Goal: Information Seeking & Learning: Learn about a topic

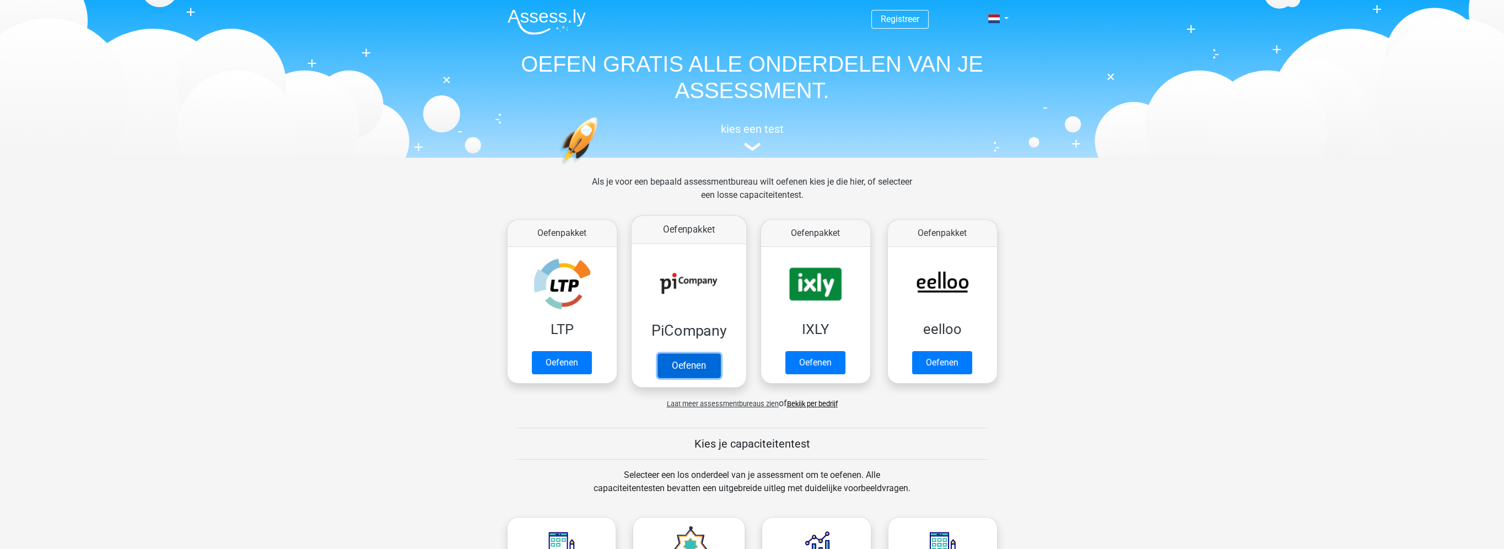
click at [688, 353] on link "Oefenen" at bounding box center [688, 365] width 63 height 24
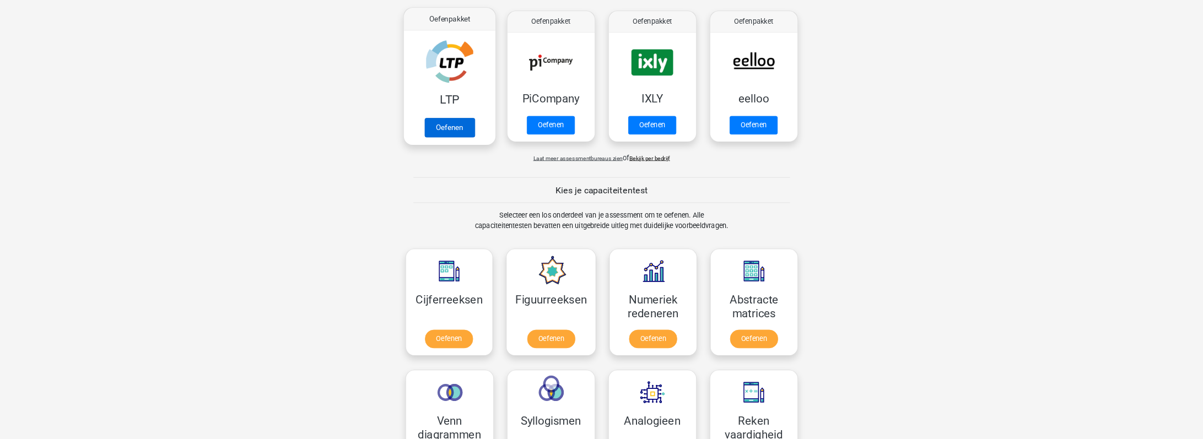
scroll to position [220, 0]
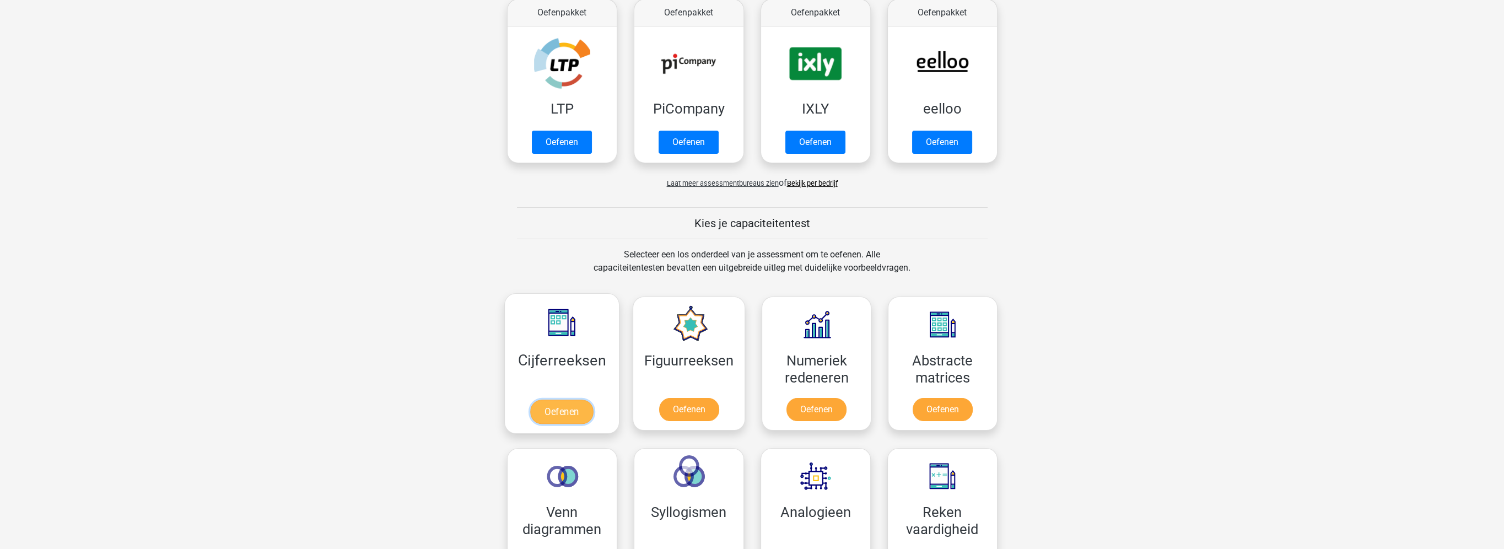
click at [571, 412] on link "Oefenen" at bounding box center [561, 411] width 63 height 24
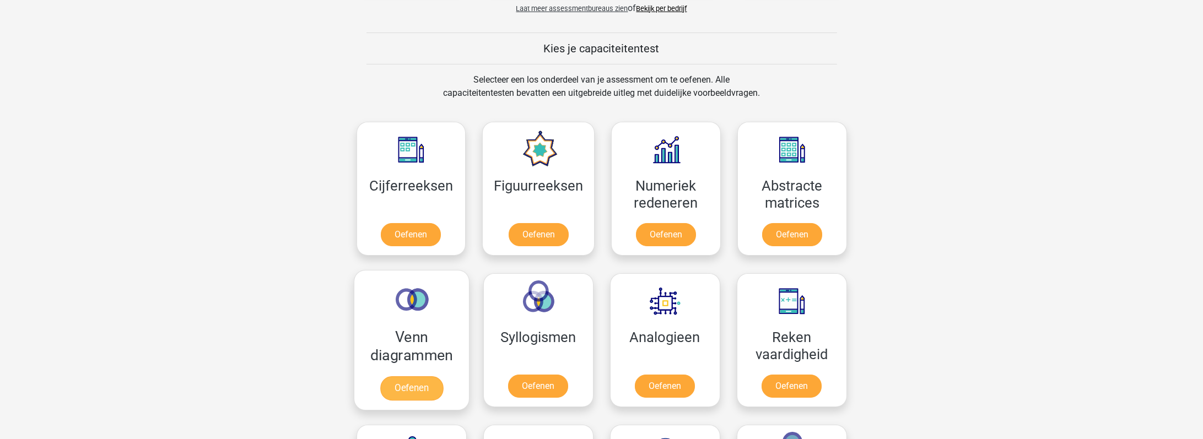
scroll to position [397, 0]
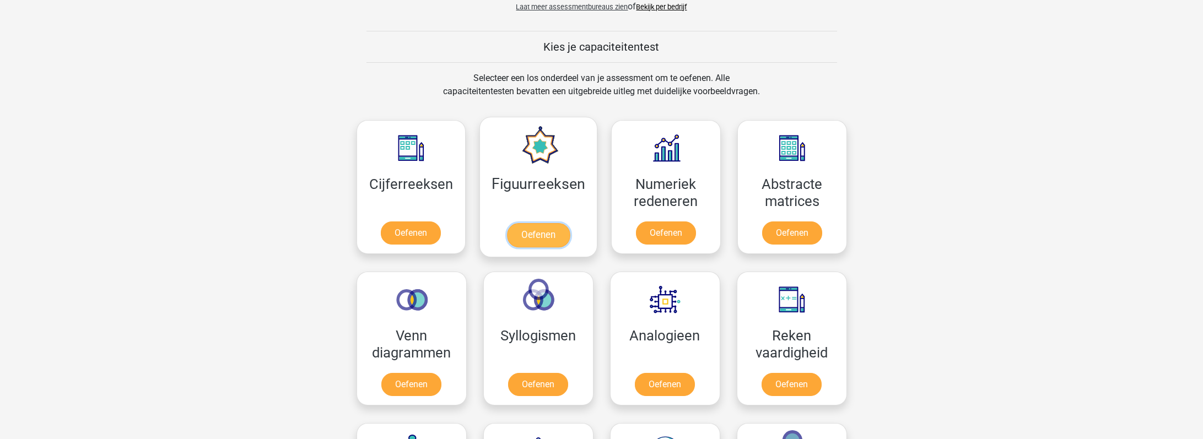
click at [547, 236] on link "Oefenen" at bounding box center [538, 235] width 63 height 24
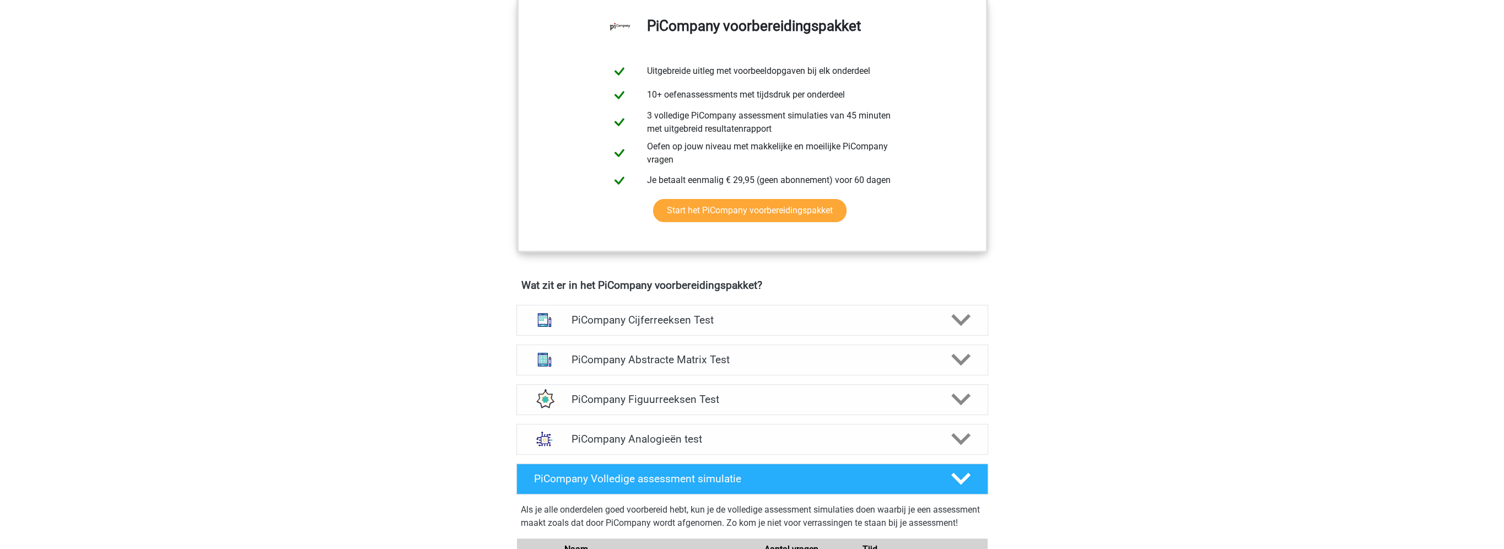
scroll to position [496, 0]
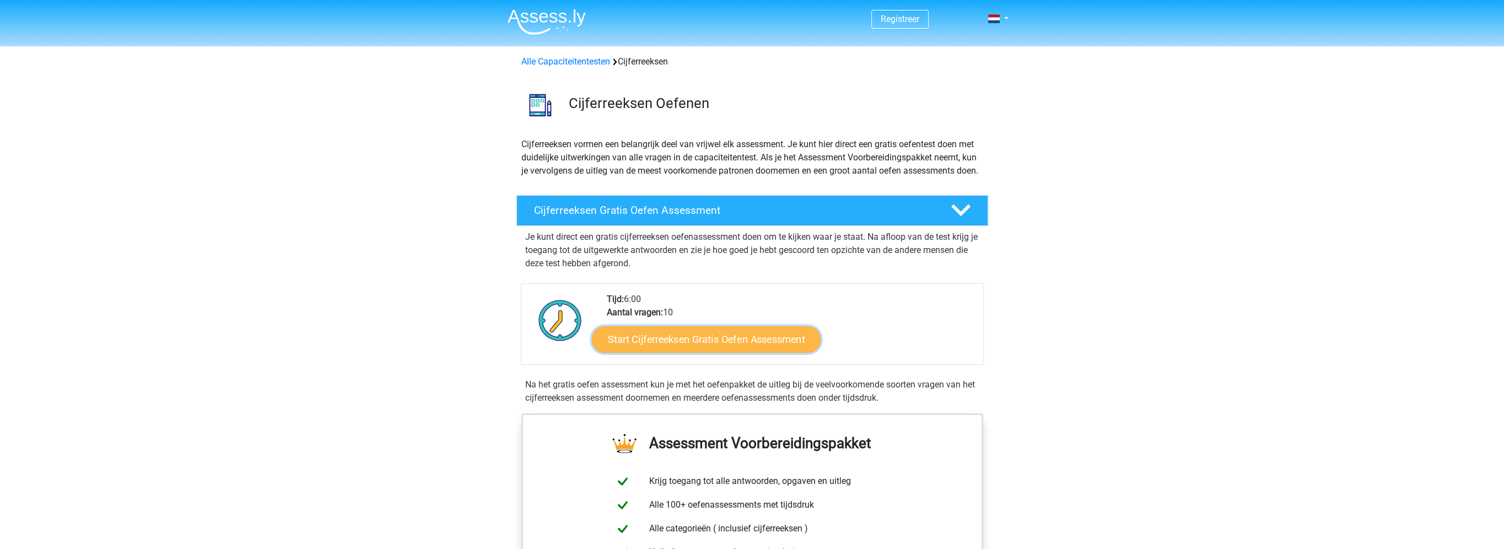
click at [636, 348] on link "Start Cijferreeksen Gratis Oefen Assessment" at bounding box center [706, 339] width 229 height 26
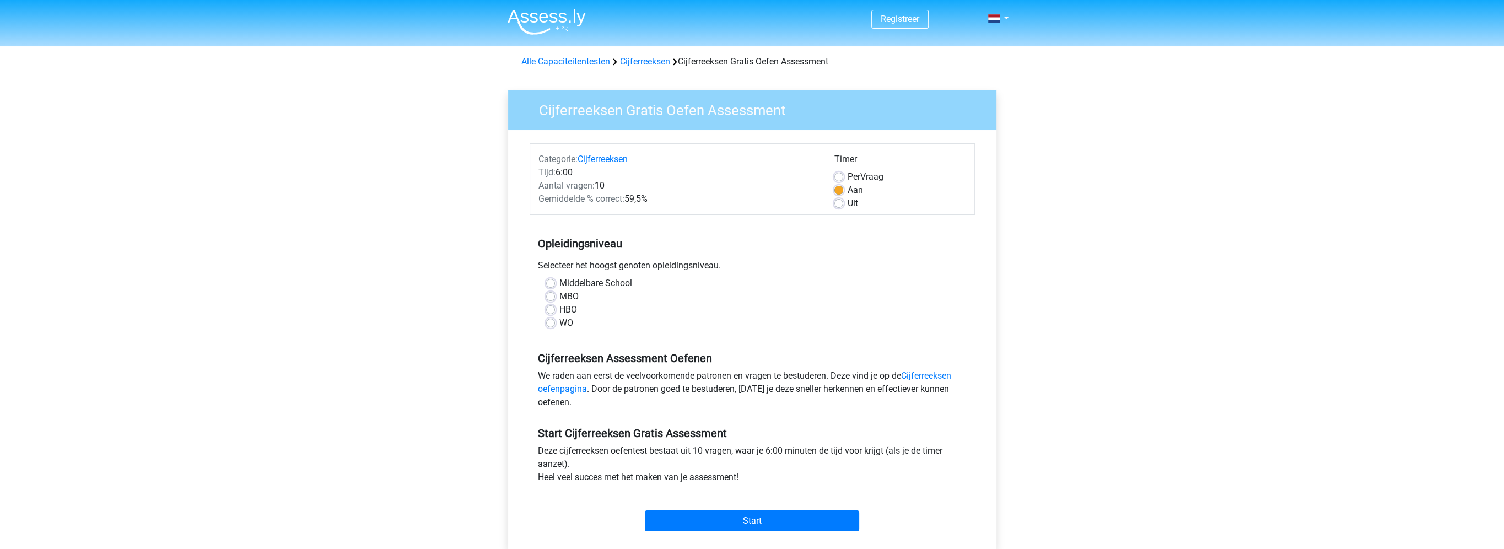
click at [559, 307] on label "HBO" at bounding box center [568, 309] width 18 height 13
click at [546, 307] on input "HBO" at bounding box center [550, 308] width 9 height 11
radio input "true"
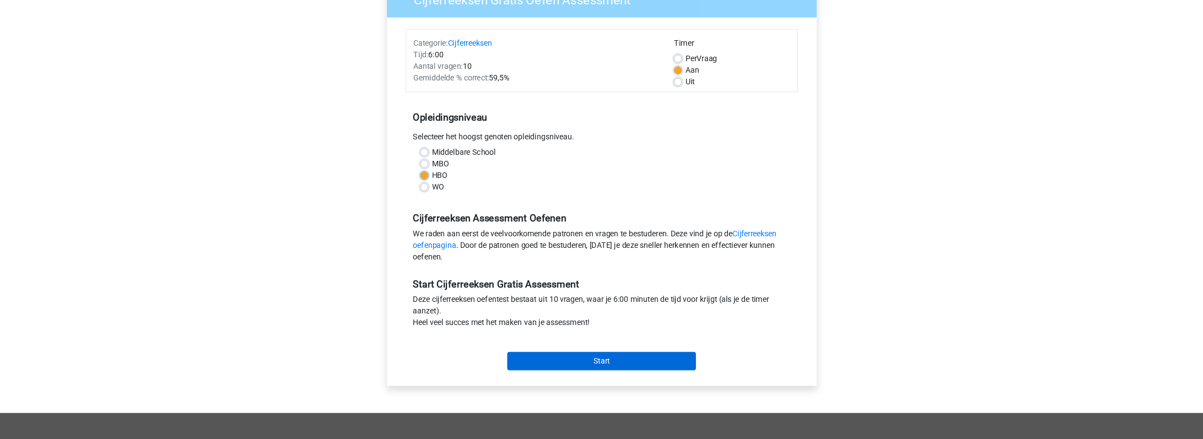
scroll to position [110, 0]
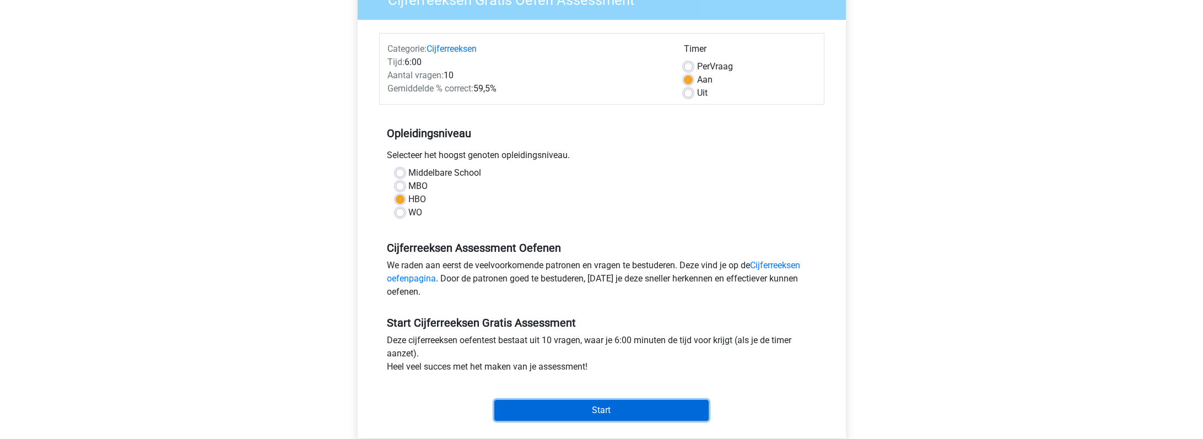
click at [575, 407] on input "Start" at bounding box center [601, 410] width 214 height 21
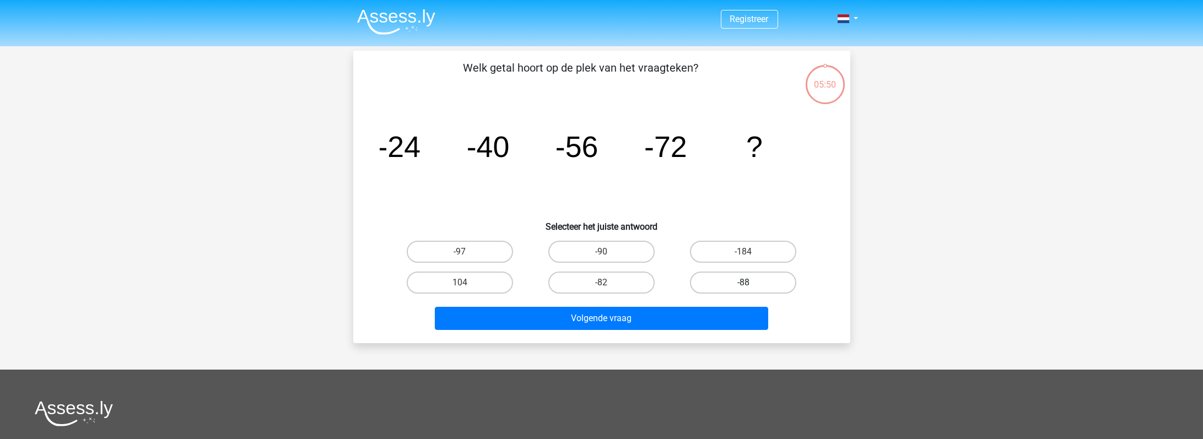
click at [736, 283] on label "-88" at bounding box center [743, 283] width 106 height 22
click at [743, 283] on input "-88" at bounding box center [746, 286] width 7 height 7
radio input "true"
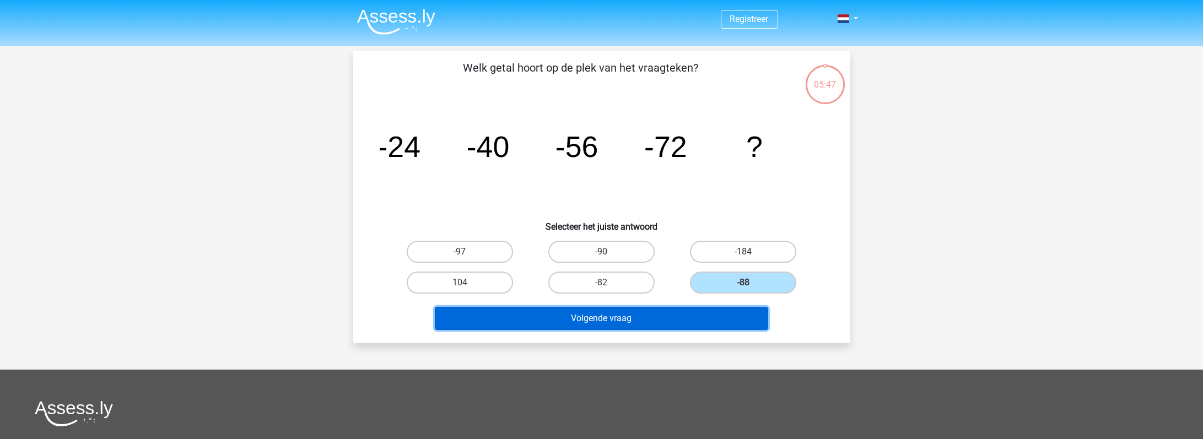
click at [635, 326] on button "Volgende vraag" at bounding box center [601, 318] width 333 height 23
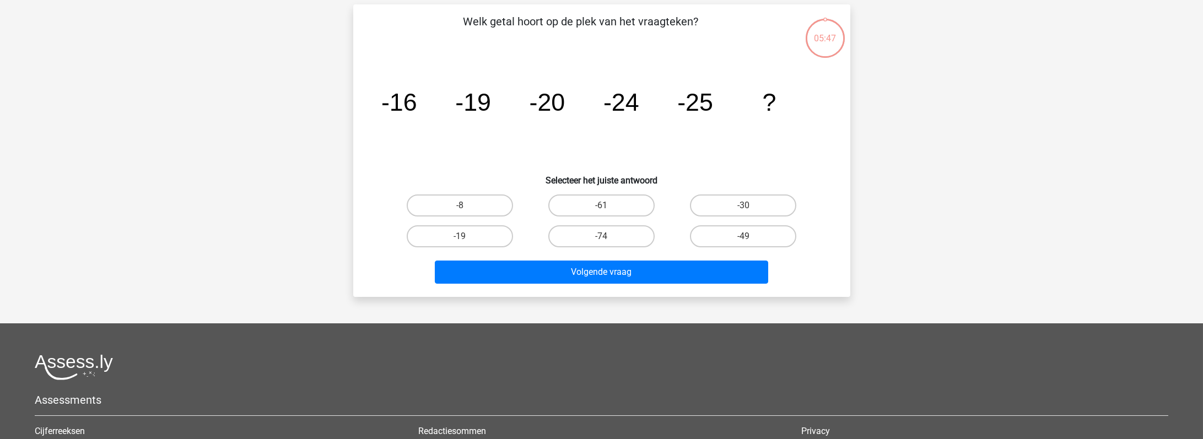
scroll to position [51, 0]
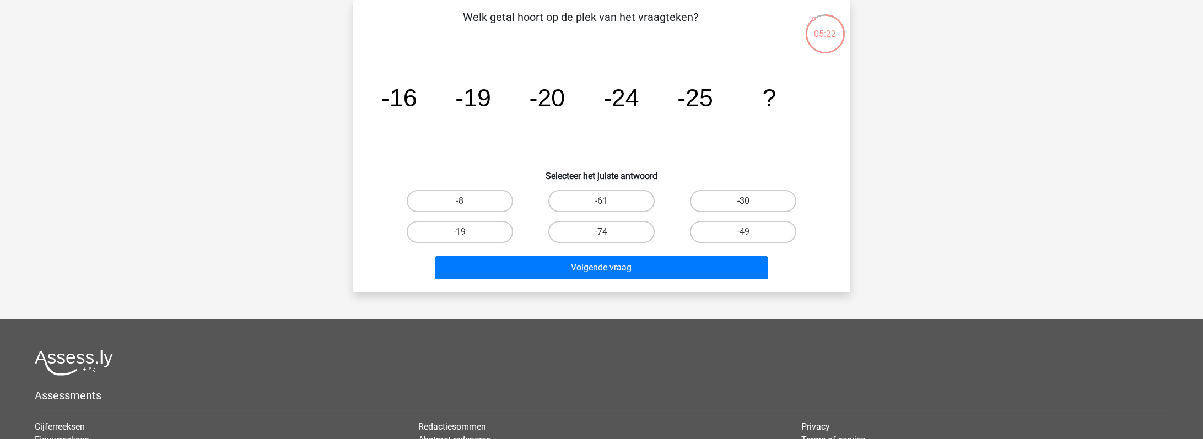
click at [750, 200] on label "-30" at bounding box center [743, 201] width 106 height 22
click at [750, 201] on input "-30" at bounding box center [746, 204] width 7 height 7
radio input "true"
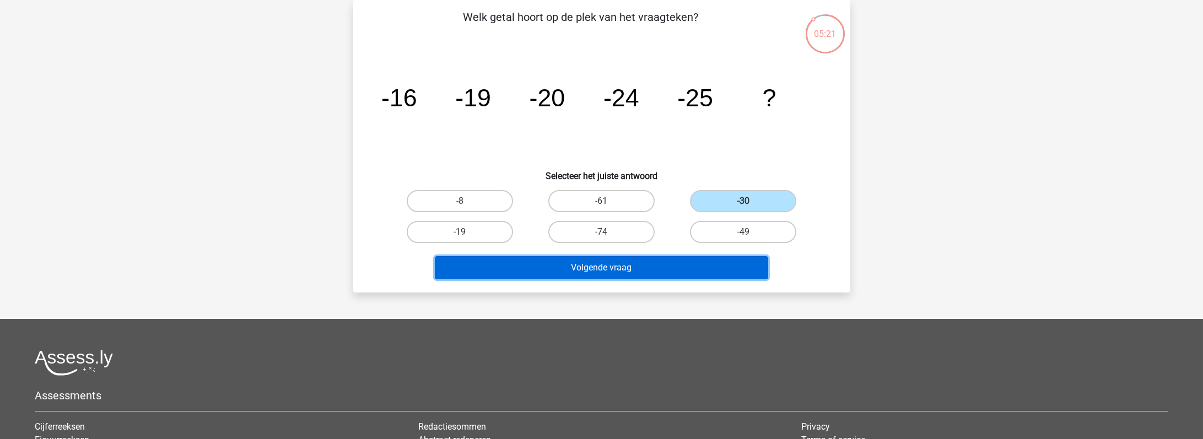
click at [633, 262] on button "Volgende vraag" at bounding box center [601, 267] width 333 height 23
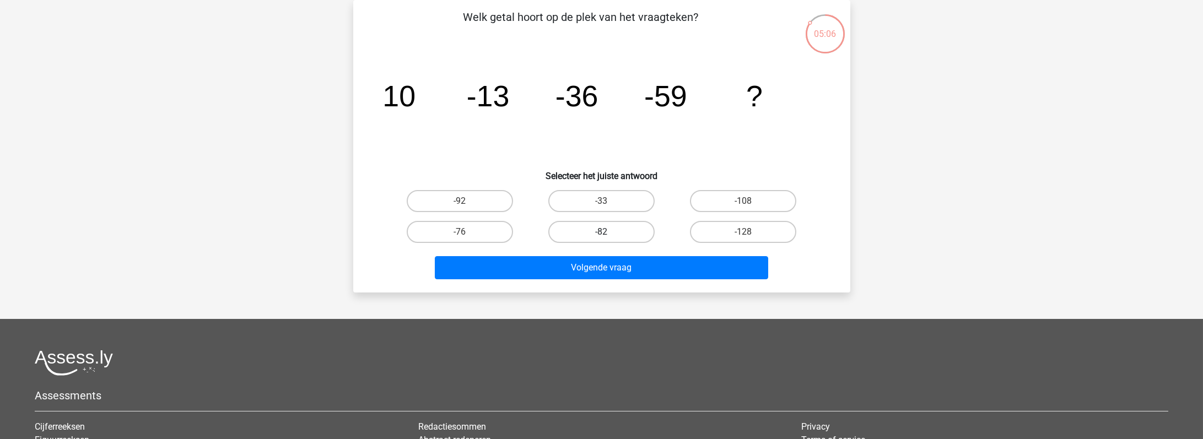
click at [617, 227] on label "-82" at bounding box center [601, 232] width 106 height 22
click at [608, 232] on input "-82" at bounding box center [604, 235] width 7 height 7
radio input "true"
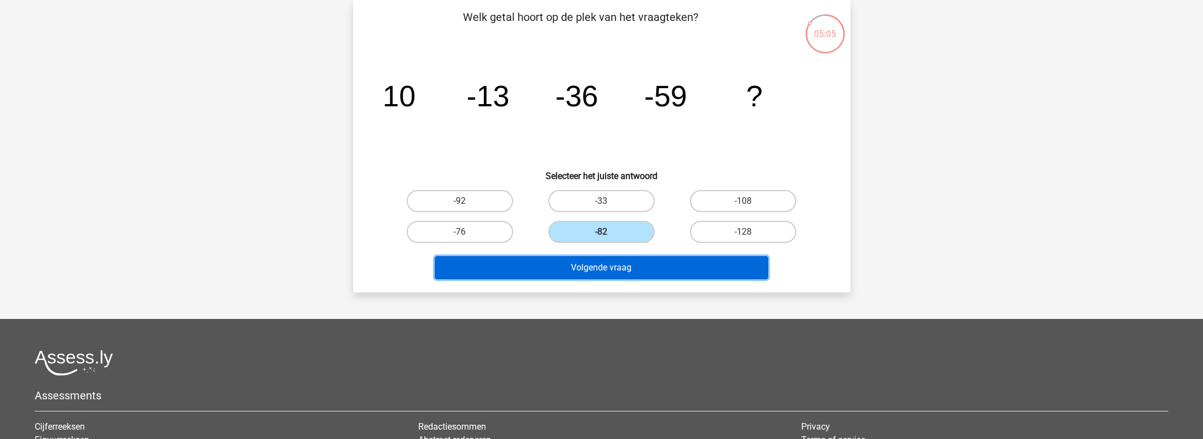
click at [591, 274] on button "Volgende vraag" at bounding box center [601, 267] width 333 height 23
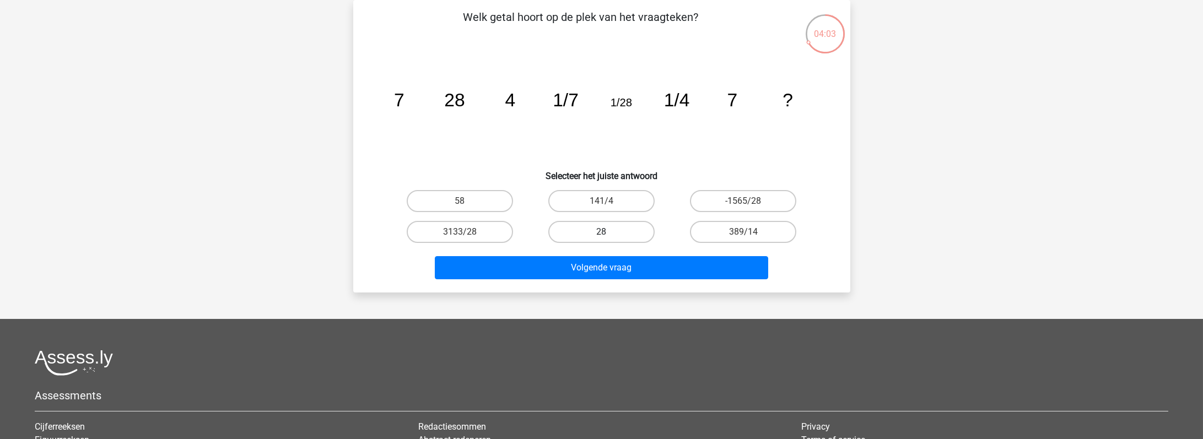
click at [610, 233] on label "28" at bounding box center [601, 232] width 106 height 22
click at [608, 233] on input "28" at bounding box center [604, 235] width 7 height 7
radio input "true"
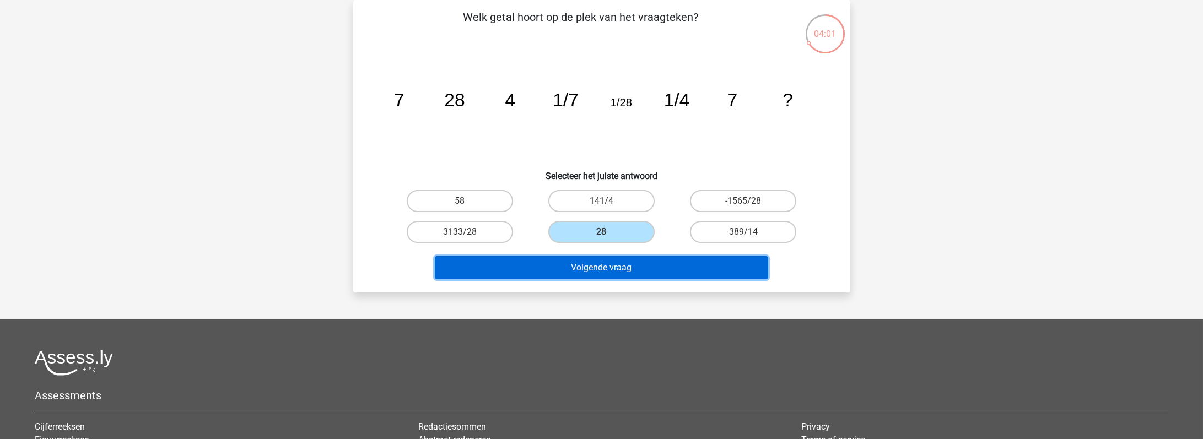
click at [633, 268] on button "Volgende vraag" at bounding box center [601, 267] width 333 height 23
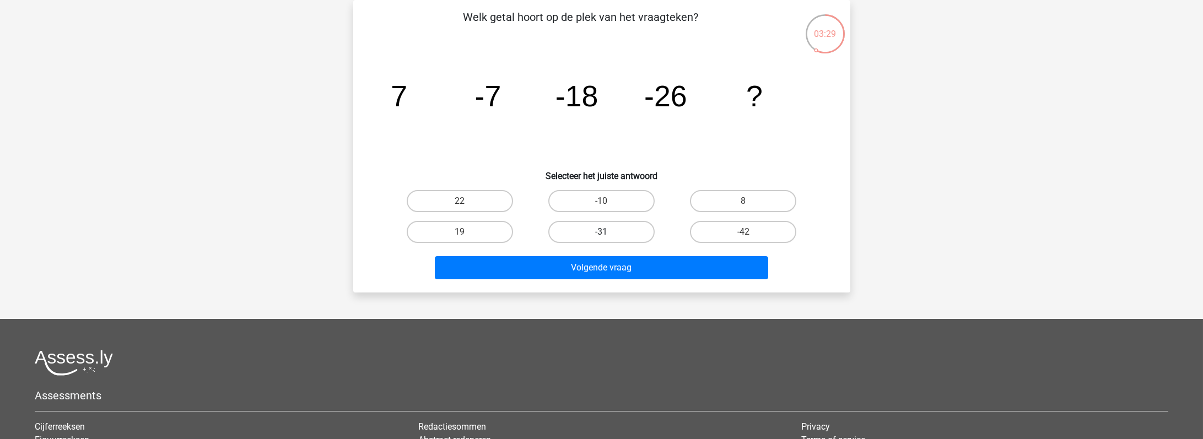
click at [596, 230] on label "-31" at bounding box center [601, 232] width 106 height 22
click at [601, 232] on input "-31" at bounding box center [604, 235] width 7 height 7
radio input "true"
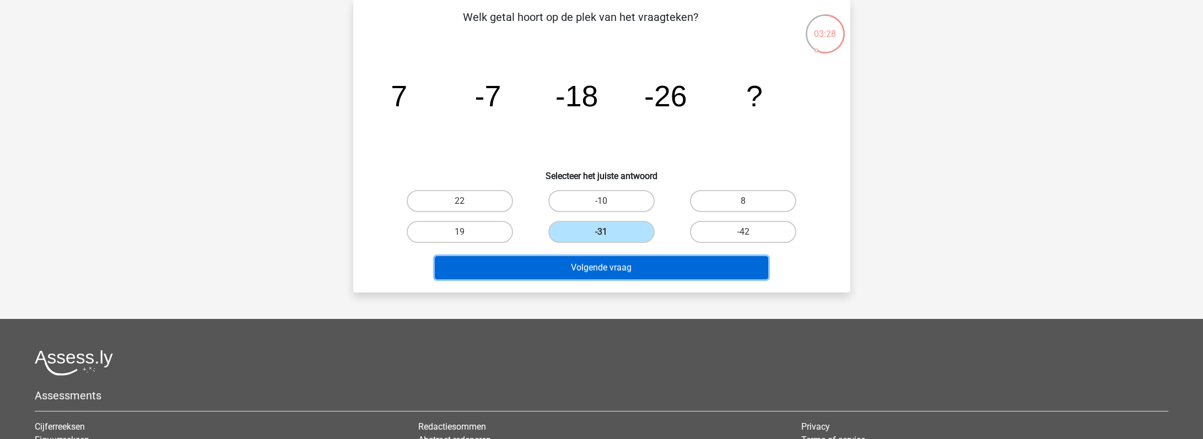
click at [595, 269] on button "Volgende vraag" at bounding box center [601, 267] width 333 height 23
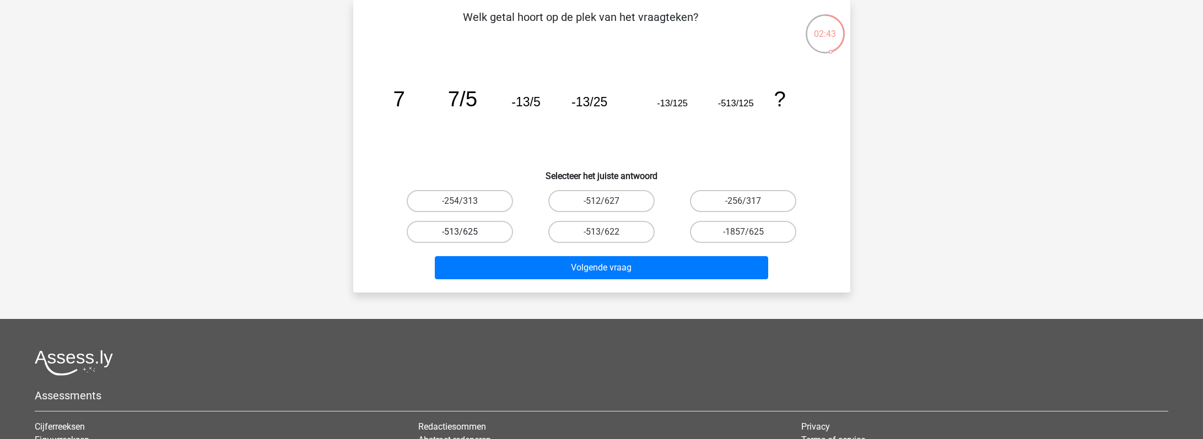
click at [470, 233] on label "-513/625" at bounding box center [460, 232] width 106 height 22
click at [467, 233] on input "-513/625" at bounding box center [463, 235] width 7 height 7
radio input "true"
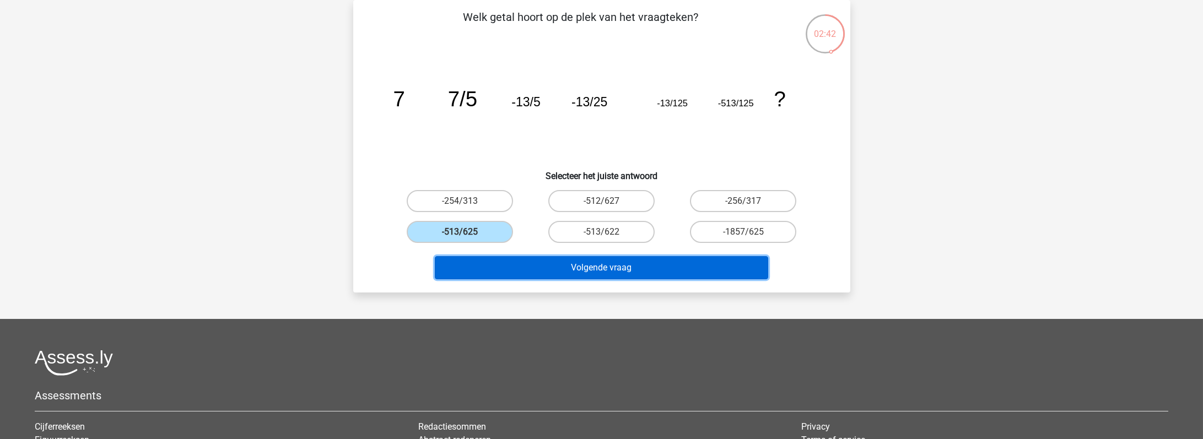
click at [586, 267] on button "Volgende vraag" at bounding box center [601, 267] width 333 height 23
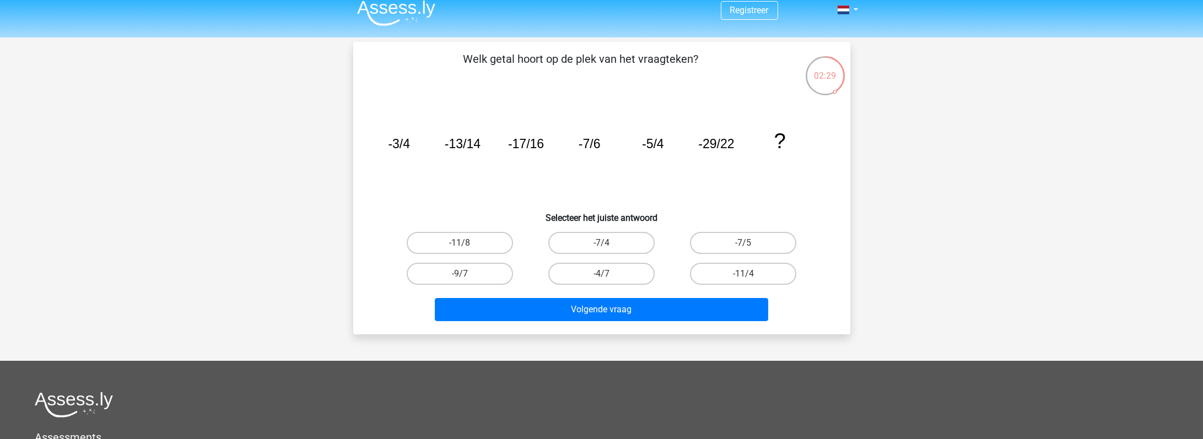
scroll to position [7, 0]
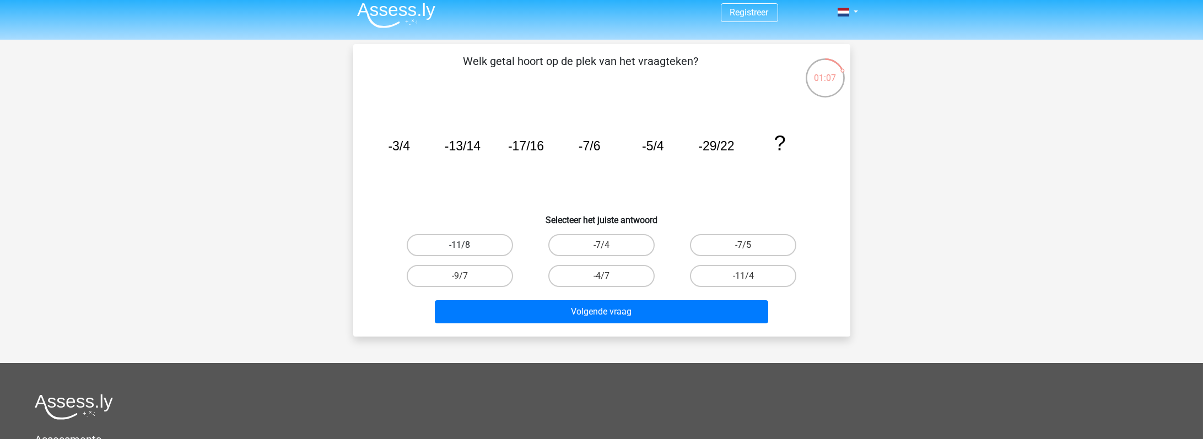
click at [456, 242] on label "-11/8" at bounding box center [460, 245] width 106 height 22
click at [460, 245] on input "-11/8" at bounding box center [463, 248] width 7 height 7
radio input "true"
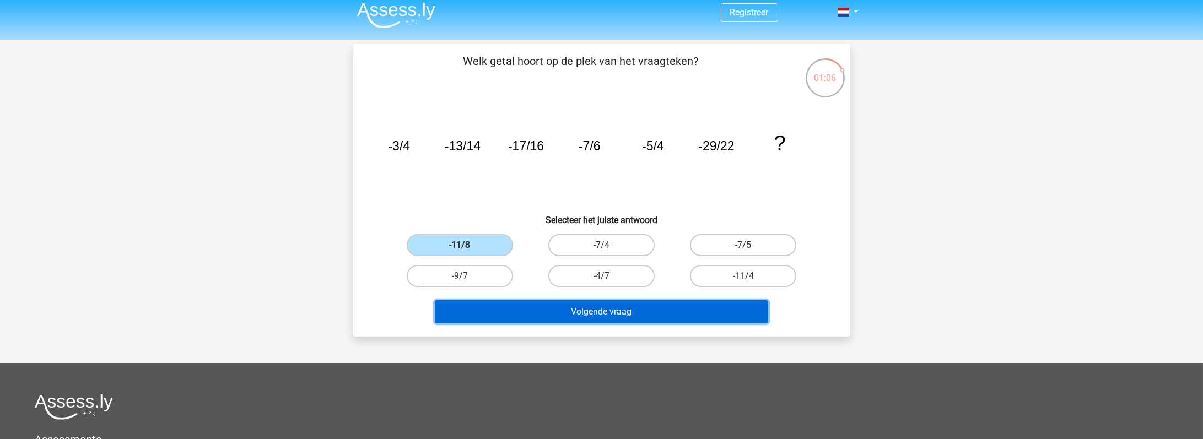
click at [595, 306] on button "Volgende vraag" at bounding box center [601, 311] width 333 height 23
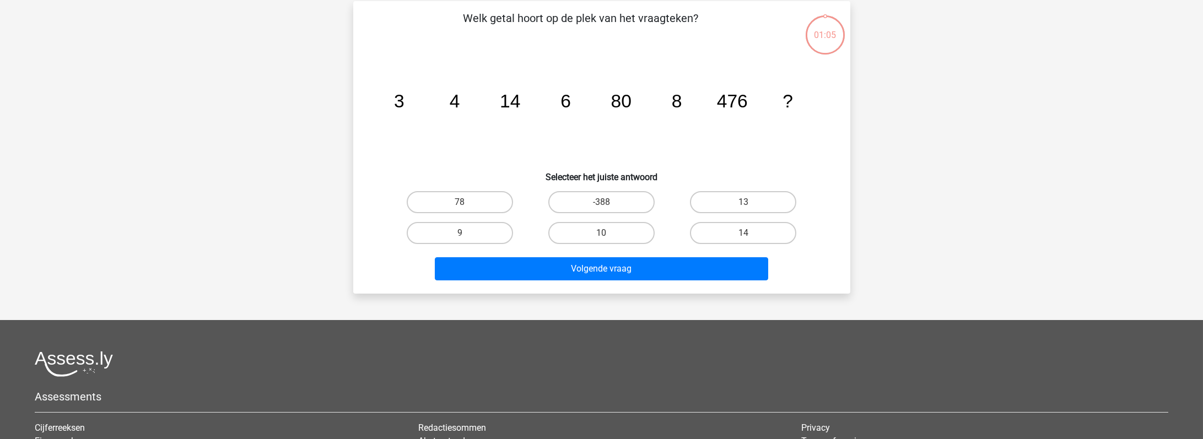
scroll to position [51, 0]
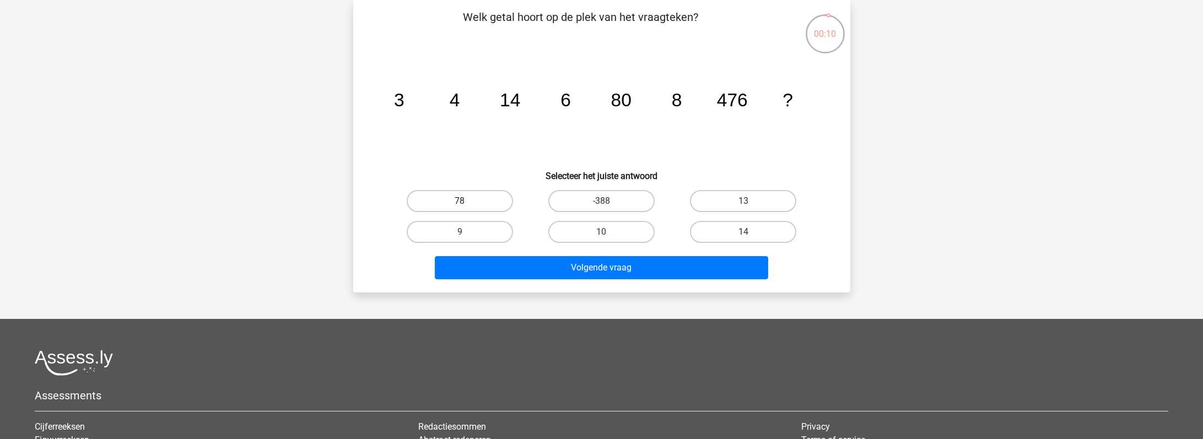
click at [436, 207] on label "78" at bounding box center [460, 201] width 106 height 22
click at [460, 207] on input "78" at bounding box center [463, 204] width 7 height 7
radio input "true"
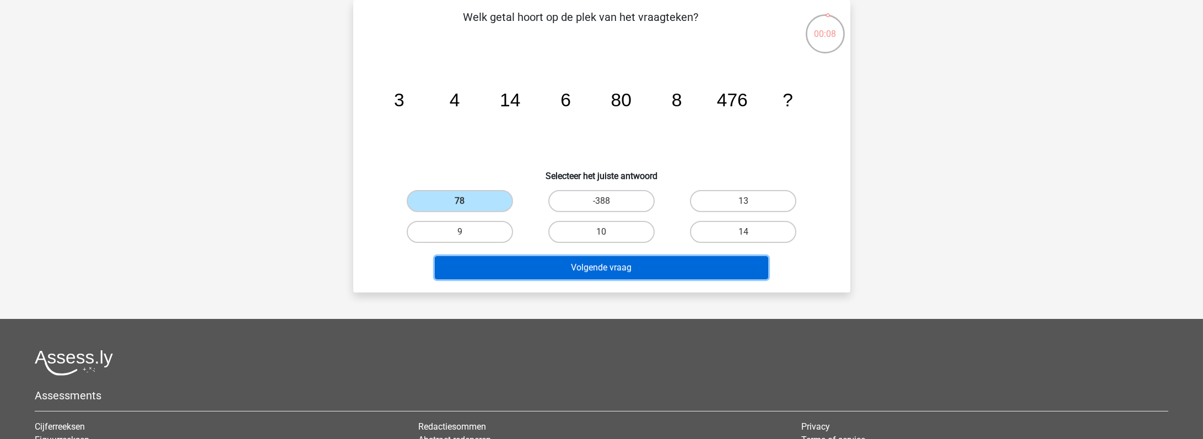
click at [559, 261] on button "Volgende vraag" at bounding box center [601, 267] width 333 height 23
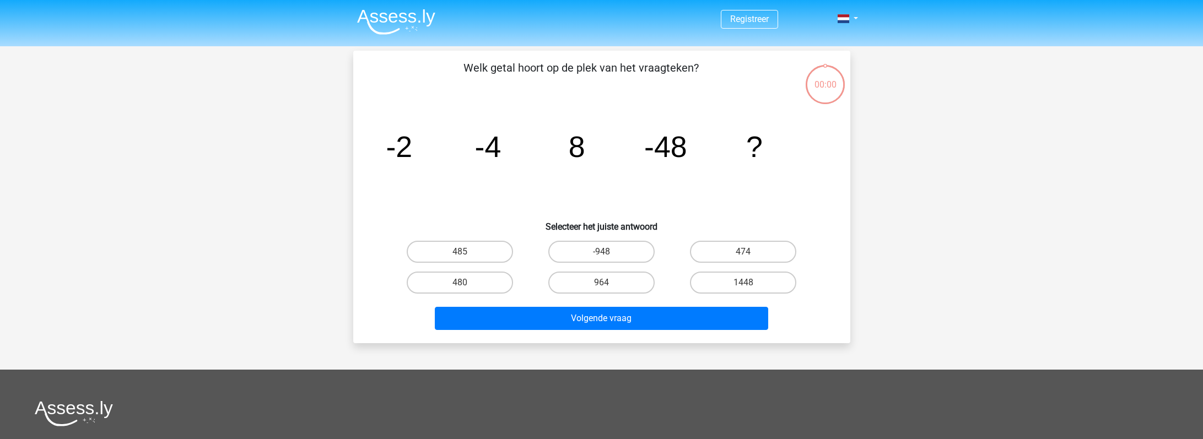
scroll to position [51, 0]
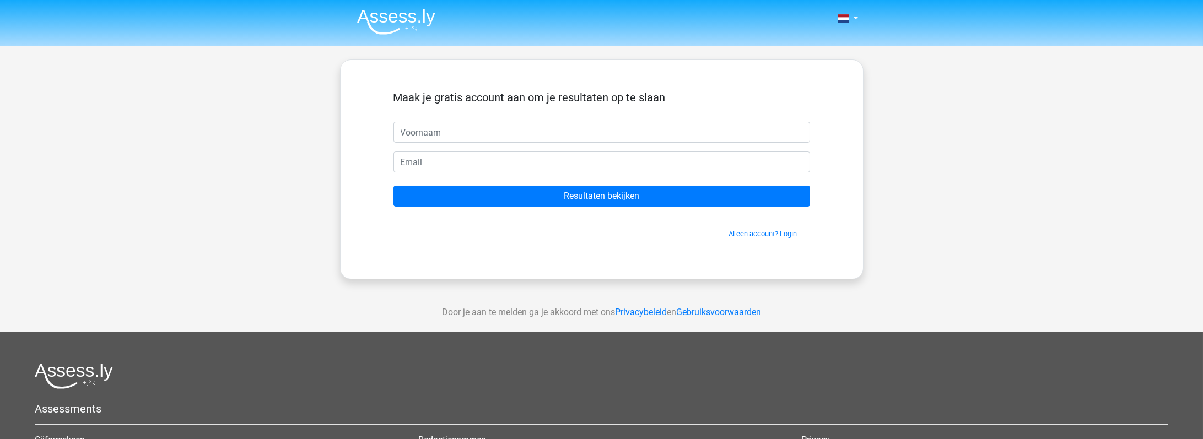
click at [555, 132] on input "text" at bounding box center [601, 132] width 417 height 21
type input "[PERSON_NAME]"
click at [503, 168] on input "email" at bounding box center [601, 162] width 417 height 21
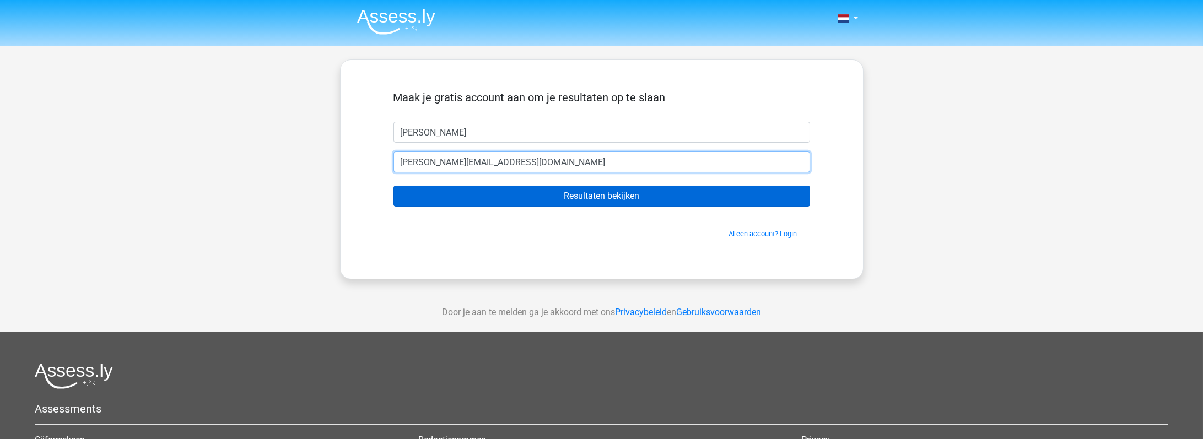
type input "frederic@mailinator.com"
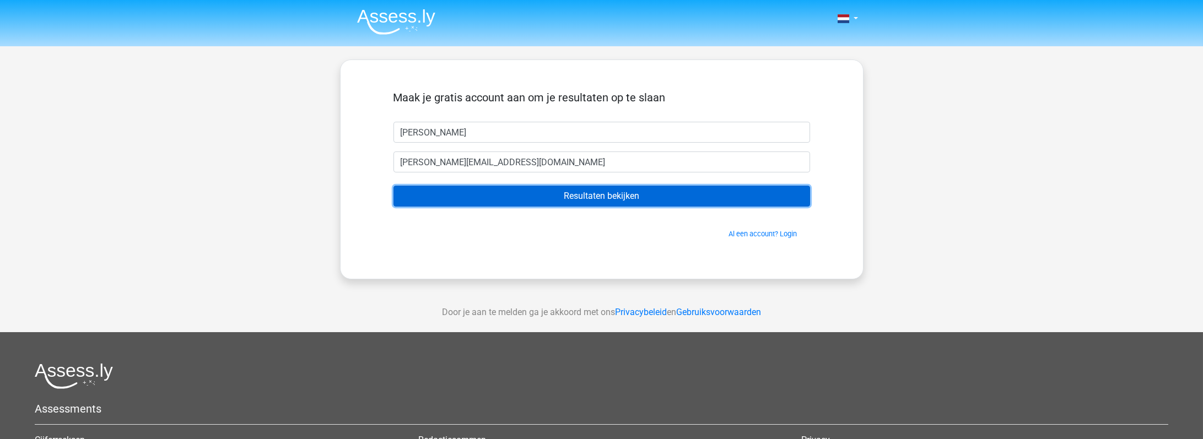
click at [566, 195] on input "Resultaten bekijken" at bounding box center [601, 196] width 417 height 21
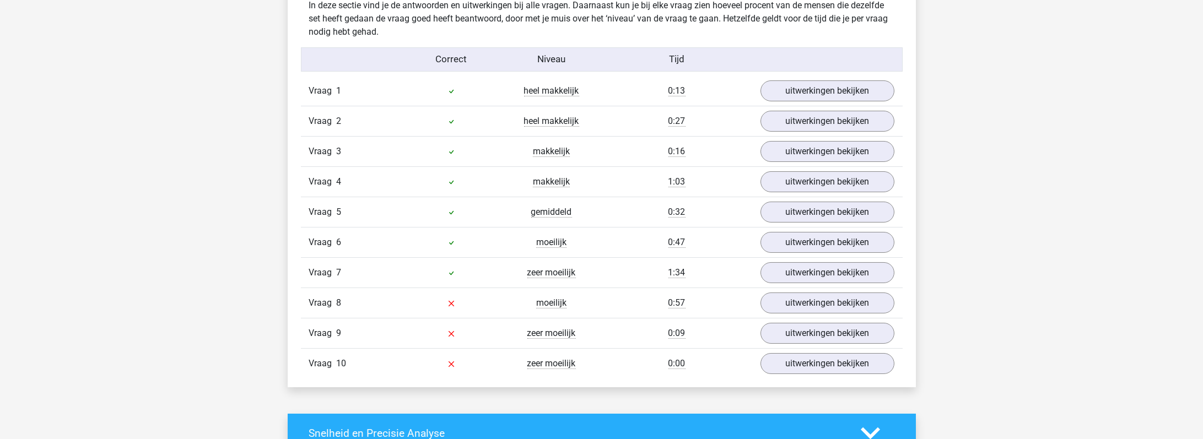
scroll to position [882, 0]
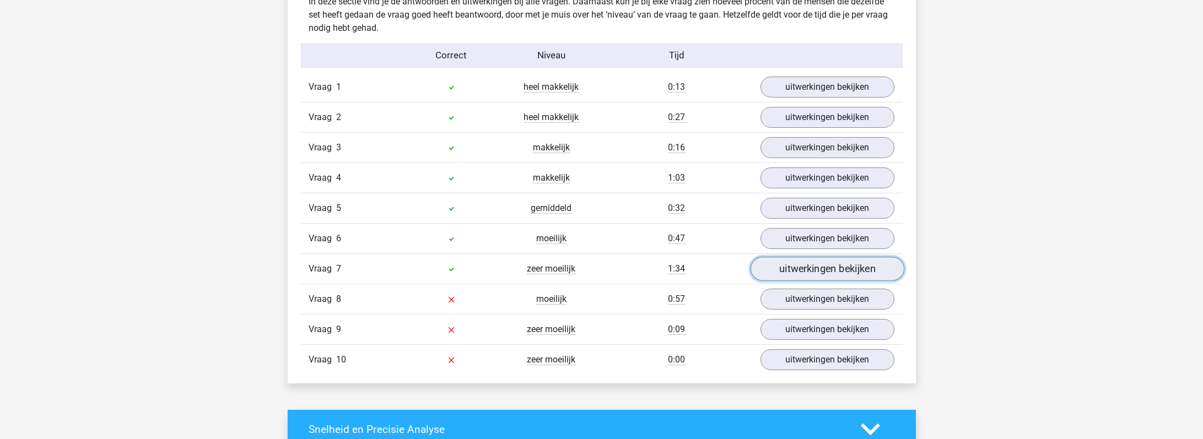
click at [797, 271] on link "uitwerkingen bekijken" at bounding box center [827, 269] width 154 height 24
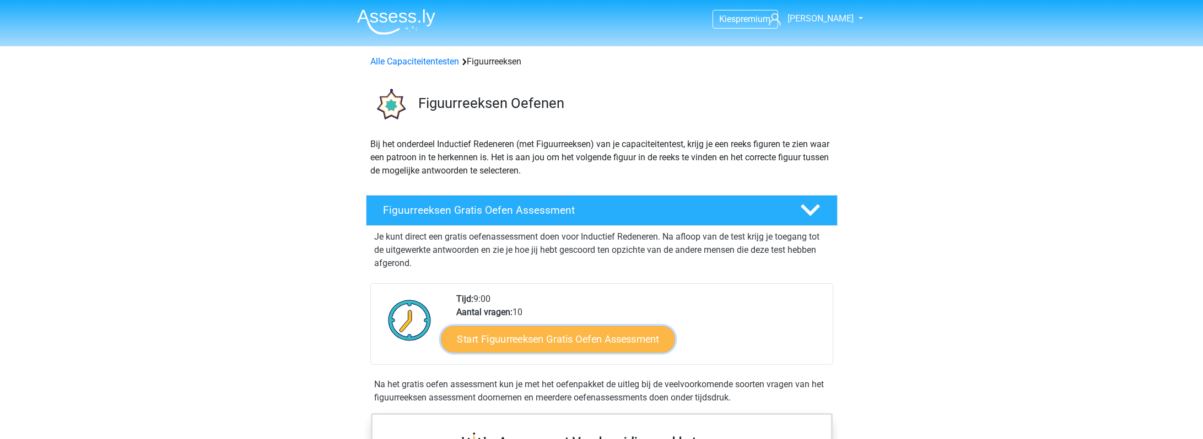
click at [499, 342] on link "Start Figuurreeksen Gratis Oefen Assessment" at bounding box center [558, 339] width 234 height 26
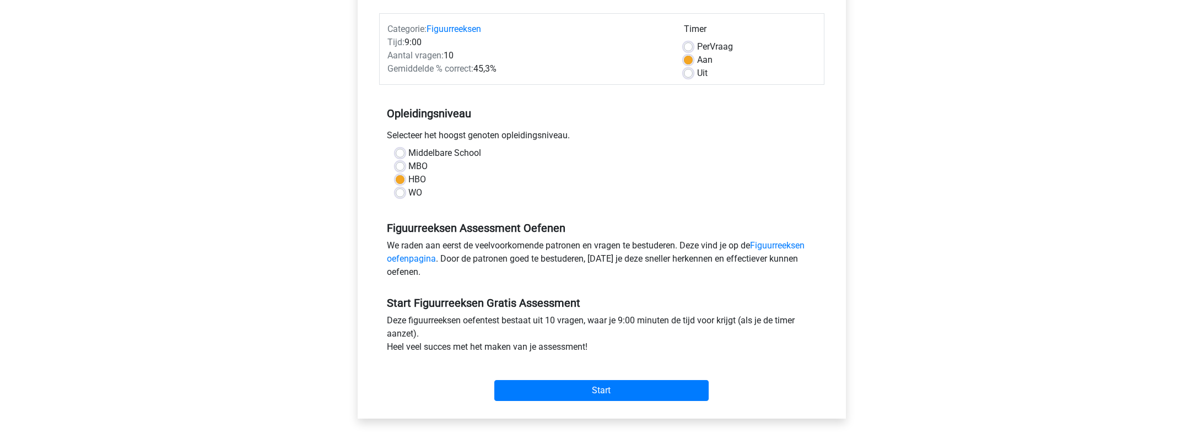
scroll to position [132, 0]
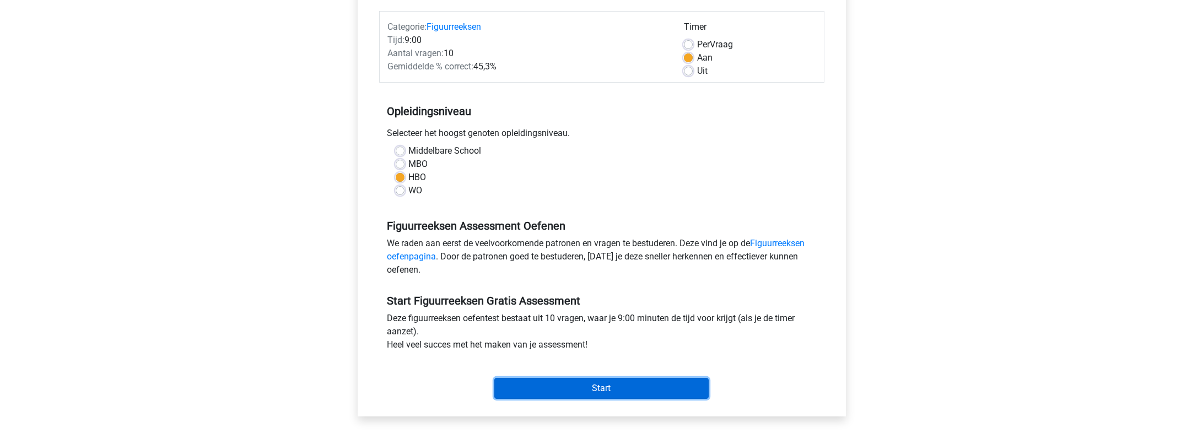
click at [521, 390] on input "Start" at bounding box center [601, 388] width 214 height 21
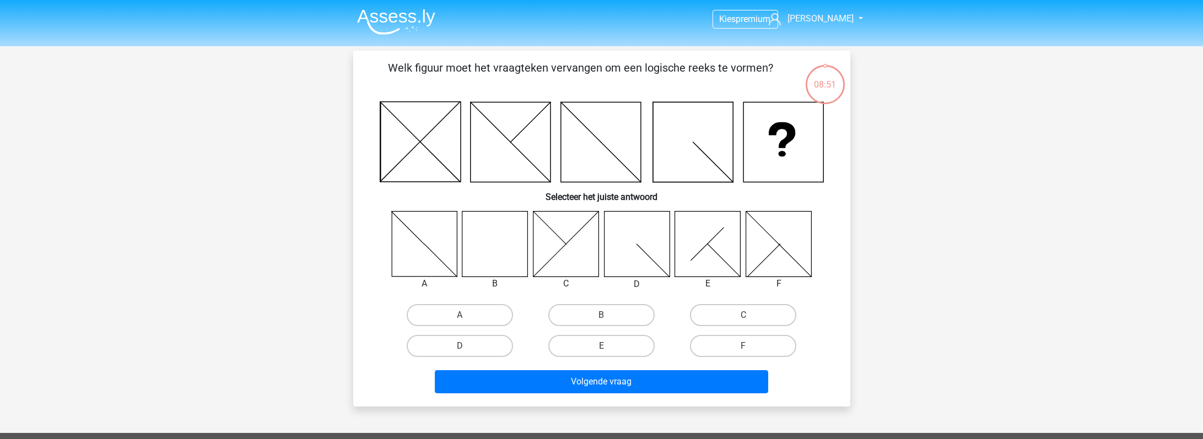
click at [471, 255] on icon at bounding box center [495, 244] width 66 height 66
click at [582, 320] on label "B" at bounding box center [601, 315] width 106 height 22
click at [601, 320] on input "B" at bounding box center [604, 318] width 7 height 7
radio input "true"
click at [582, 320] on label "B" at bounding box center [601, 315] width 106 height 22
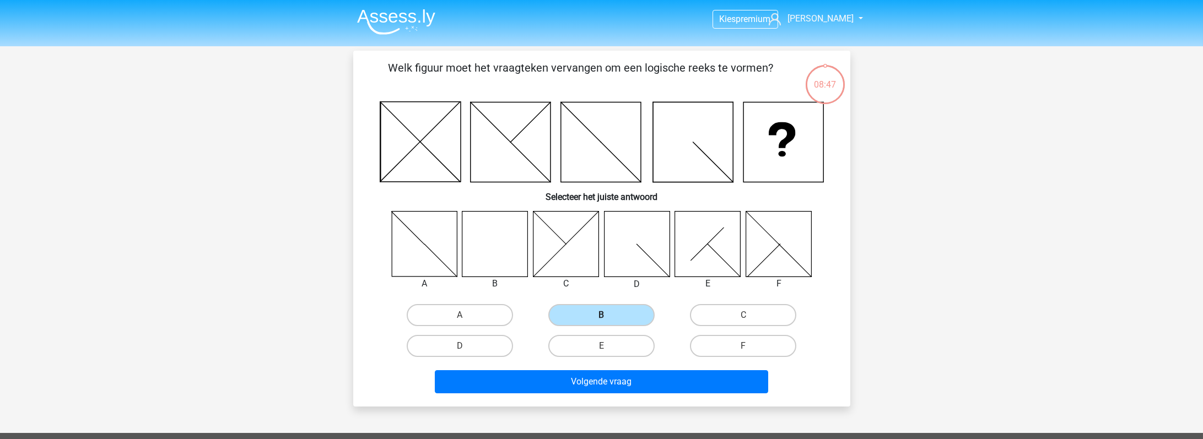
click at [601, 320] on input "B" at bounding box center [604, 318] width 7 height 7
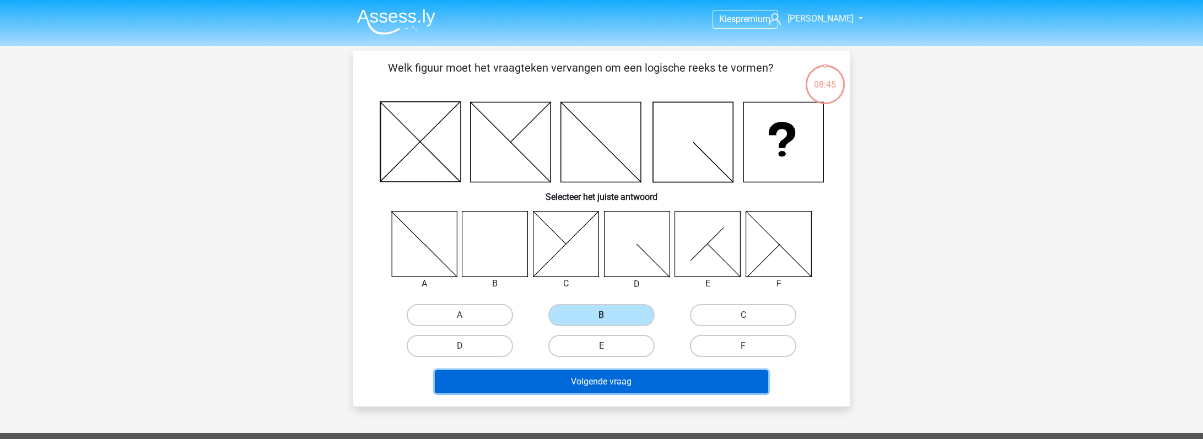
click at [582, 378] on button "Volgende vraag" at bounding box center [601, 381] width 333 height 23
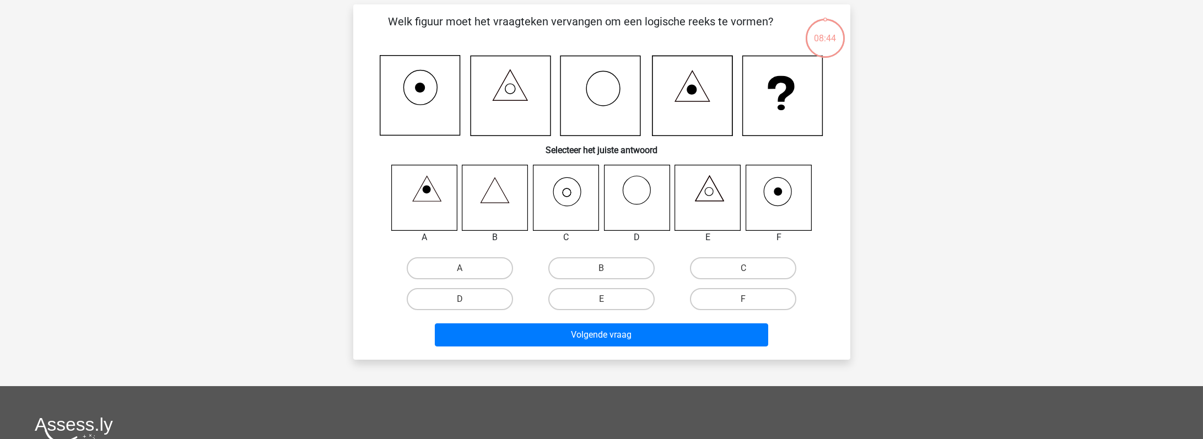
scroll to position [51, 0]
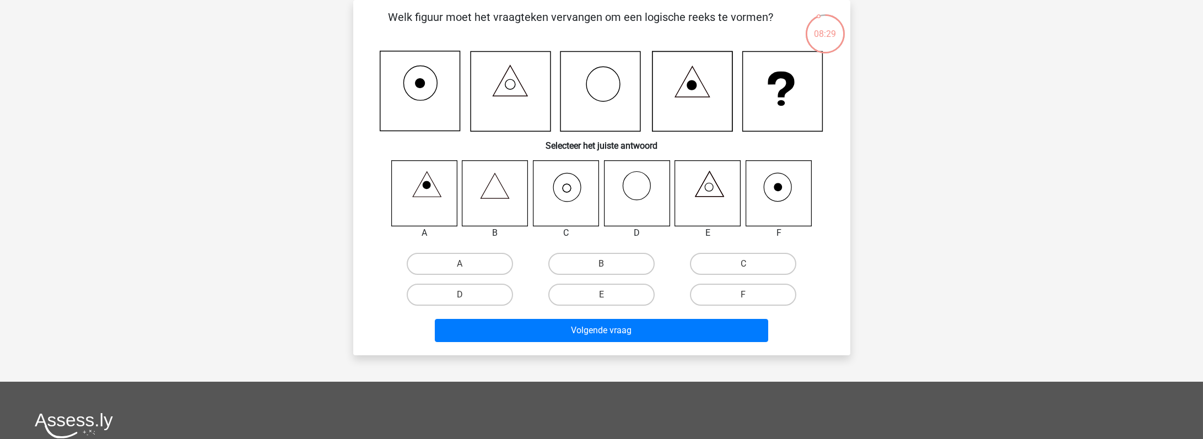
click at [566, 191] on icon at bounding box center [566, 193] width 66 height 66
click at [721, 264] on label "C" at bounding box center [743, 264] width 106 height 22
click at [743, 264] on input "C" at bounding box center [746, 267] width 7 height 7
radio input "true"
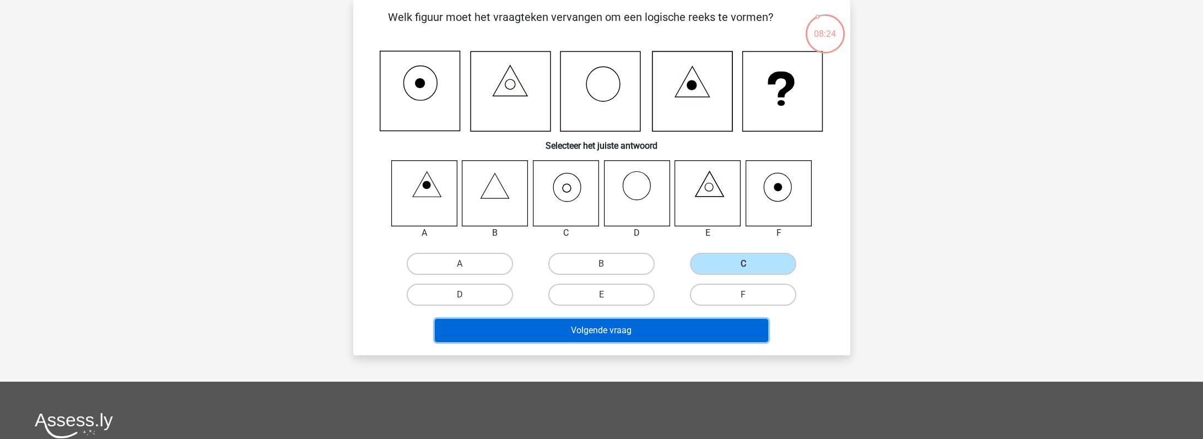
click at [612, 327] on button "Volgende vraag" at bounding box center [601, 330] width 333 height 23
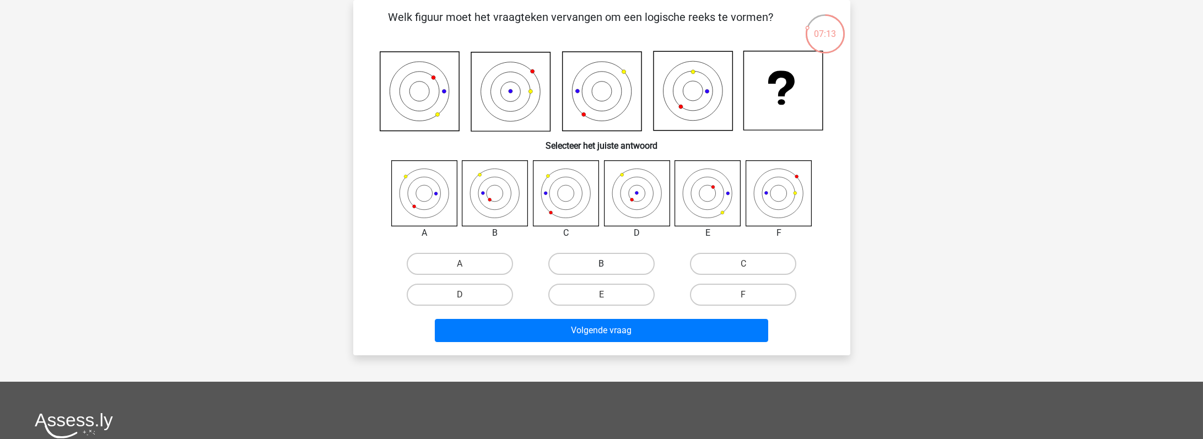
click at [580, 260] on label "B" at bounding box center [601, 264] width 106 height 22
click at [601, 264] on input "B" at bounding box center [604, 267] width 7 height 7
radio input "true"
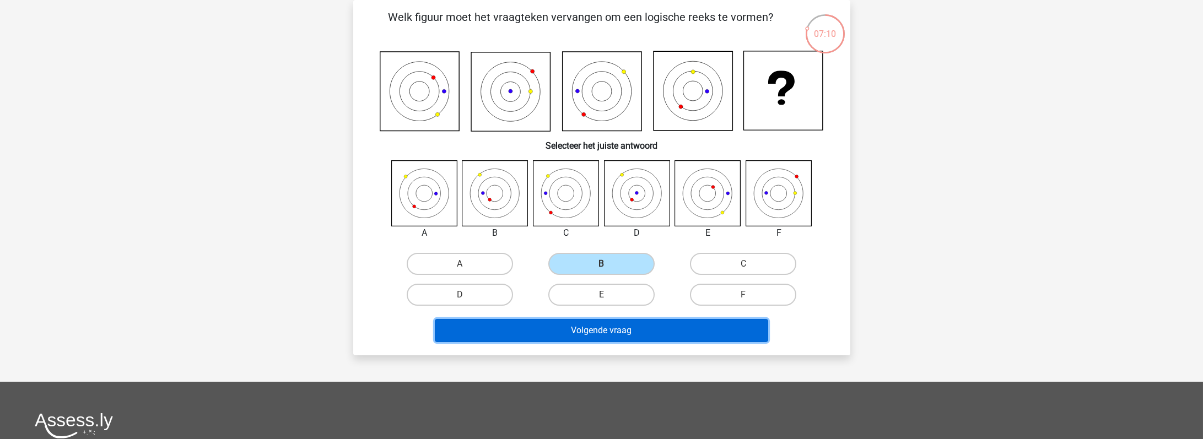
click at [556, 324] on button "Volgende vraag" at bounding box center [601, 330] width 333 height 23
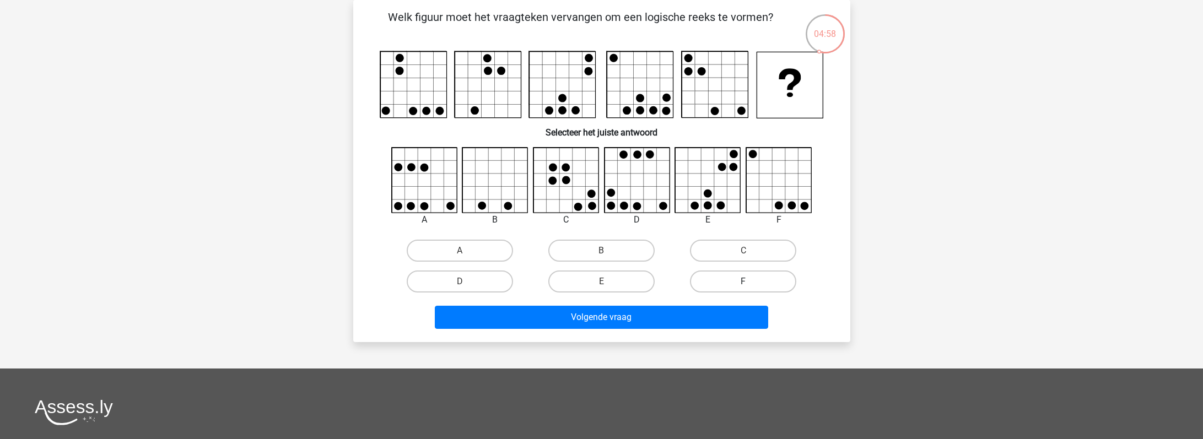
click at [722, 277] on label "F" at bounding box center [743, 282] width 106 height 22
click at [743, 282] on input "F" at bounding box center [746, 285] width 7 height 7
radio input "true"
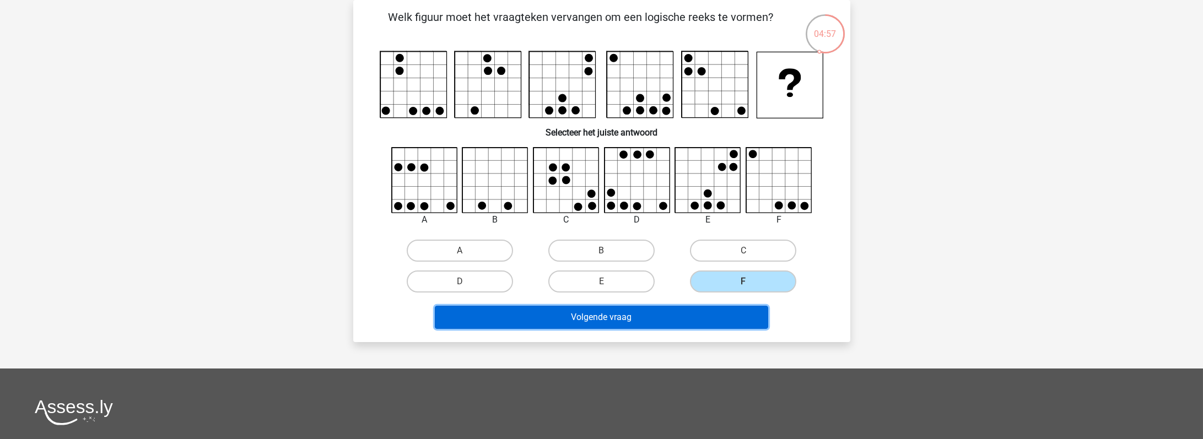
click at [608, 315] on button "Volgende vraag" at bounding box center [601, 317] width 333 height 23
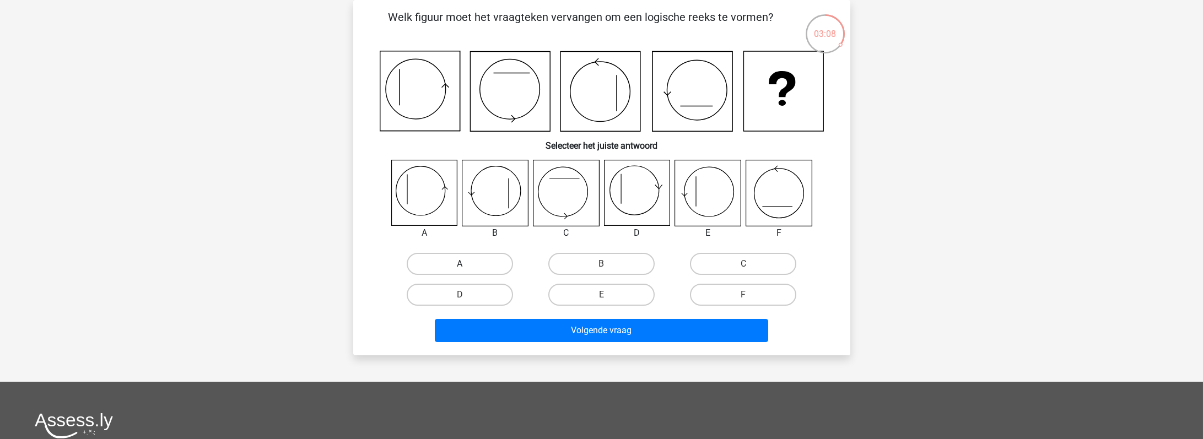
click at [464, 263] on label "A" at bounding box center [460, 264] width 106 height 22
click at [464, 264] on input "A" at bounding box center [463, 267] width 7 height 7
radio input "true"
click at [464, 263] on label "A" at bounding box center [460, 264] width 106 height 22
click at [464, 264] on input "A" at bounding box center [463, 267] width 7 height 7
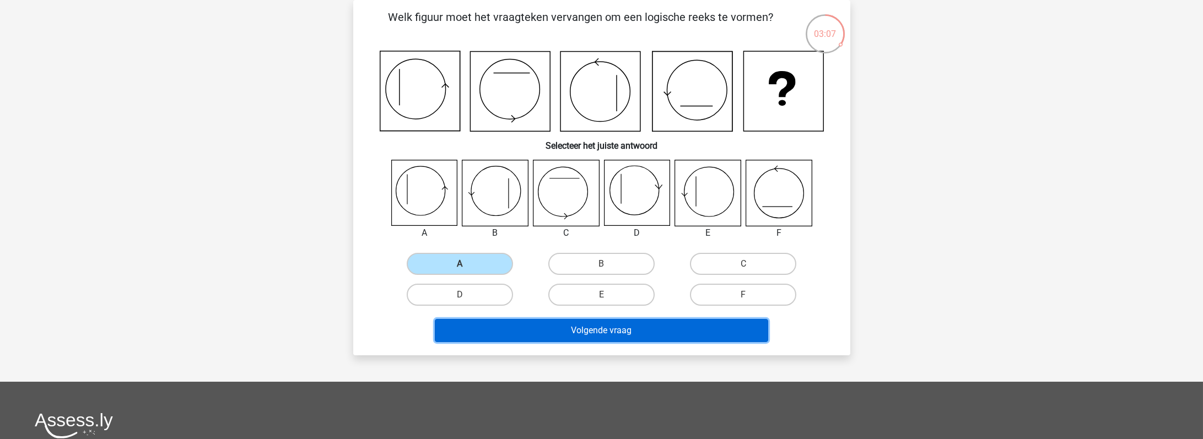
click at [568, 332] on button "Volgende vraag" at bounding box center [601, 330] width 333 height 23
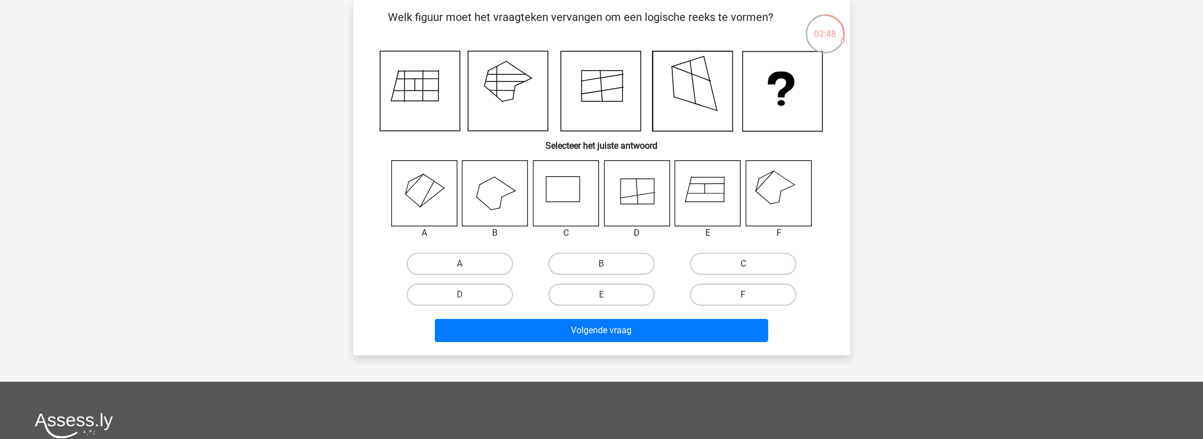
click at [768, 190] on icon at bounding box center [779, 193] width 66 height 66
click at [725, 288] on label "F" at bounding box center [743, 295] width 106 height 22
click at [743, 295] on input "F" at bounding box center [746, 298] width 7 height 7
radio input "true"
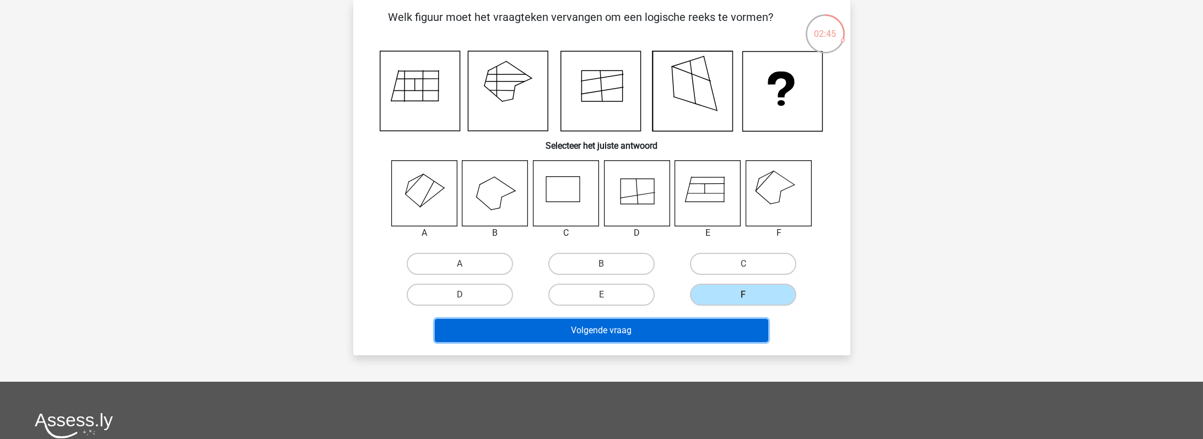
click at [641, 333] on button "Volgende vraag" at bounding box center [601, 330] width 333 height 23
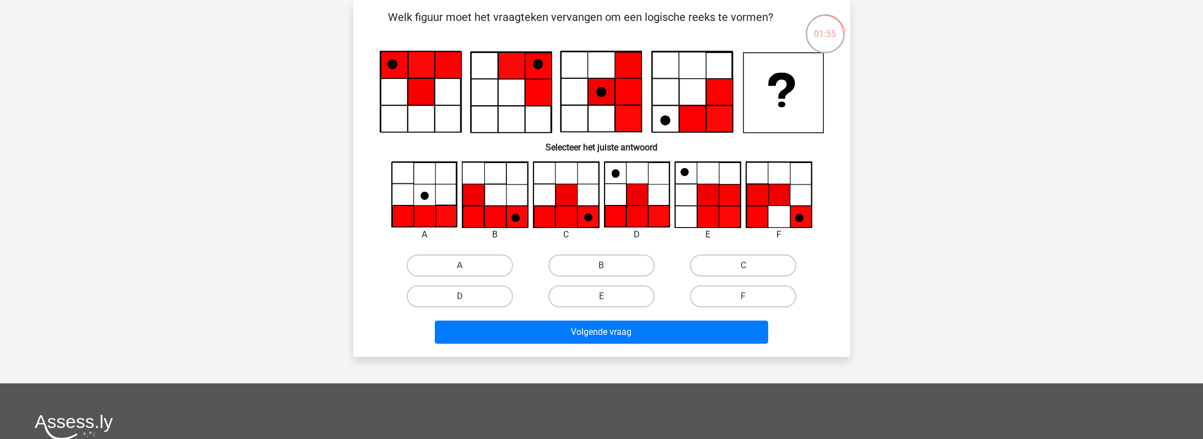
click at [466, 299] on input "D" at bounding box center [463, 299] width 7 height 7
radio input "true"
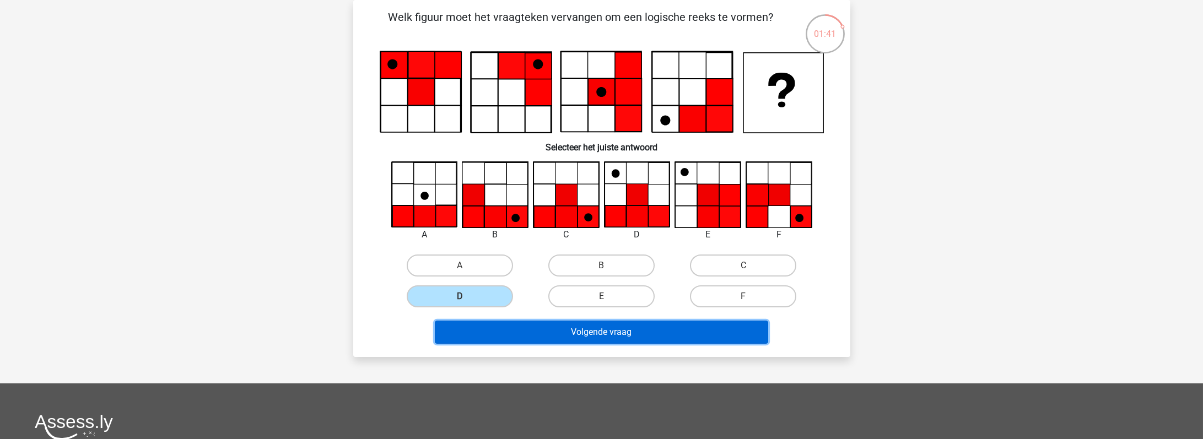
click at [573, 330] on button "Volgende vraag" at bounding box center [601, 332] width 333 height 23
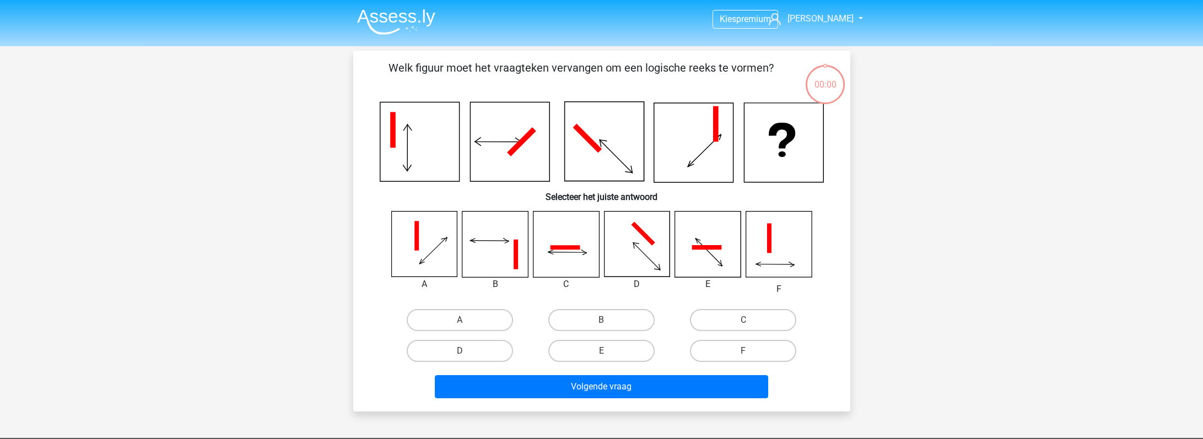
scroll to position [51, 0]
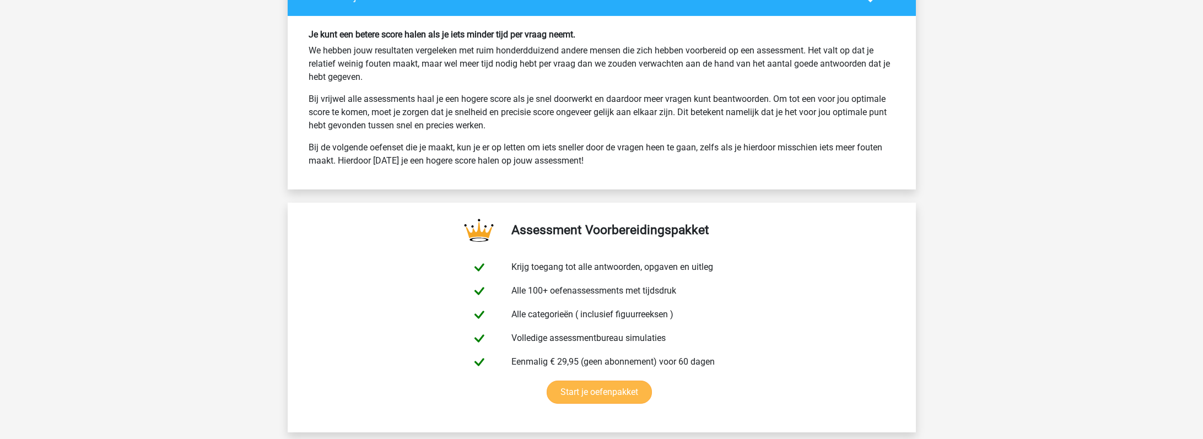
scroll to position [1719, 0]
